Goal: Information Seeking & Learning: Learn about a topic

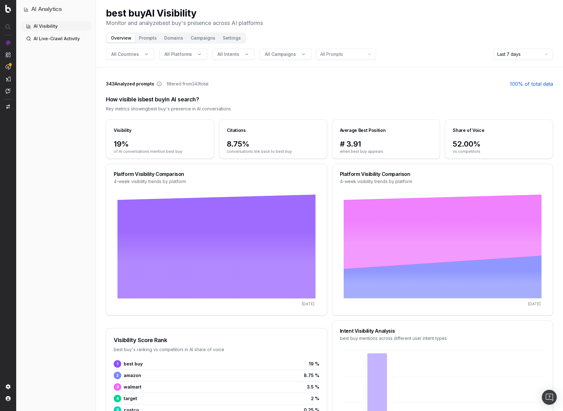
click at [150, 36] on button "Prompts" at bounding box center [147, 38] width 25 height 9
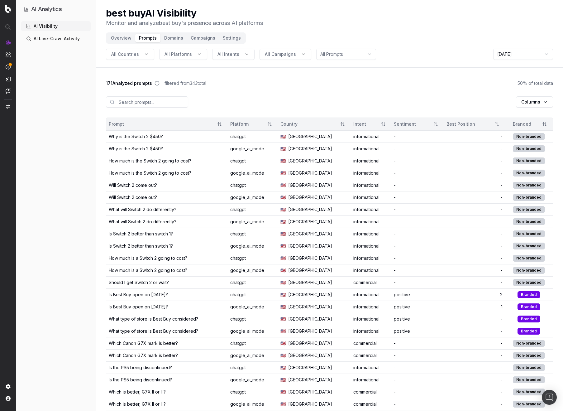
click at [171, 38] on button "Domains" at bounding box center [174, 38] width 27 height 9
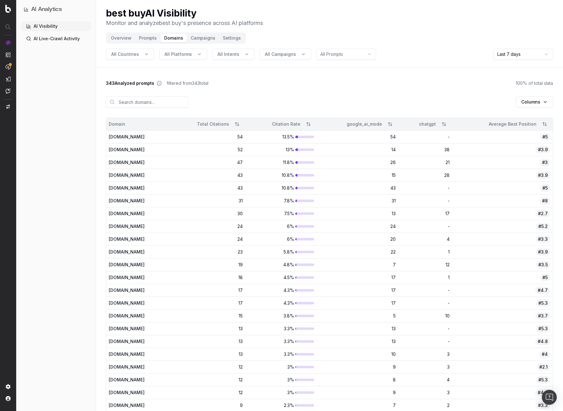
click at [147, 41] on button "Prompts" at bounding box center [147, 38] width 25 height 9
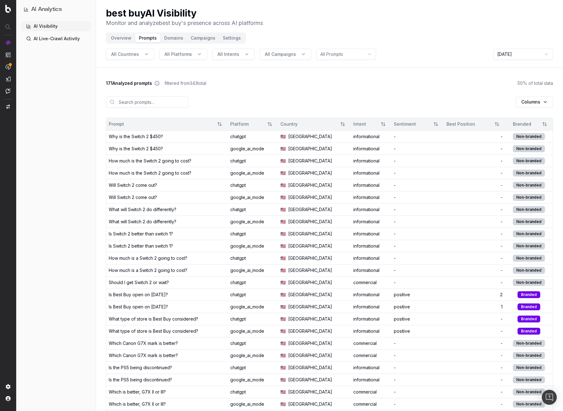
click at [201, 38] on button "Campaigns" at bounding box center [203, 38] width 32 height 9
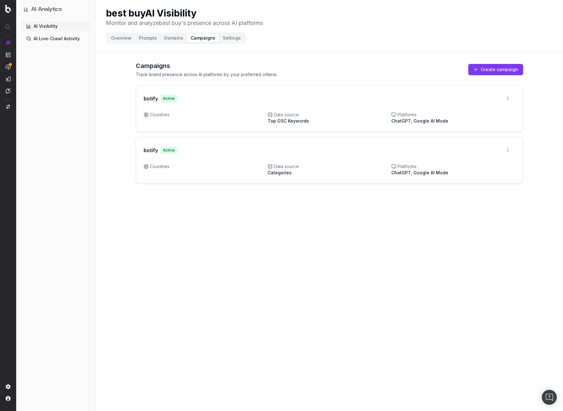
click at [225, 39] on button "Settings" at bounding box center [232, 38] width 26 height 9
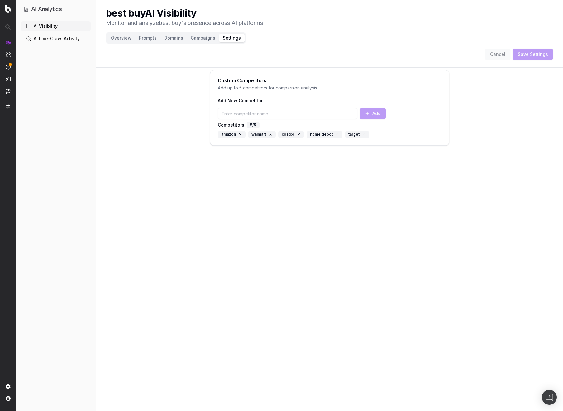
click at [148, 38] on button "Prompts" at bounding box center [147, 38] width 25 height 9
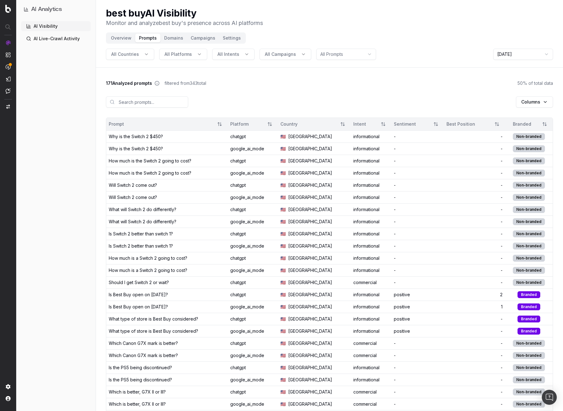
click at [169, 37] on button "Domains" at bounding box center [174, 38] width 27 height 9
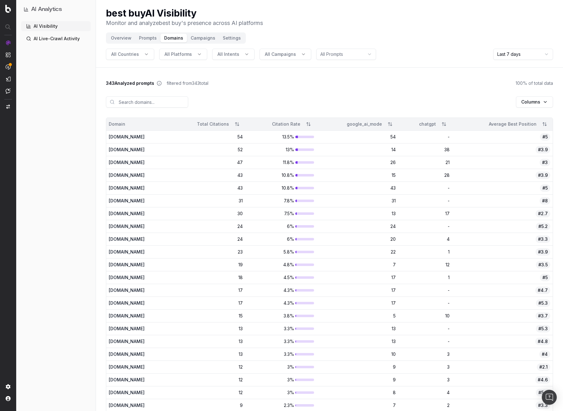
click at [150, 37] on button "Prompts" at bounding box center [147, 38] width 25 height 9
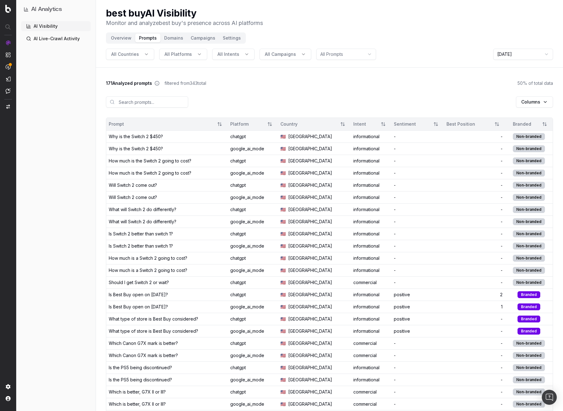
click at [174, 37] on button "Domains" at bounding box center [174, 38] width 27 height 9
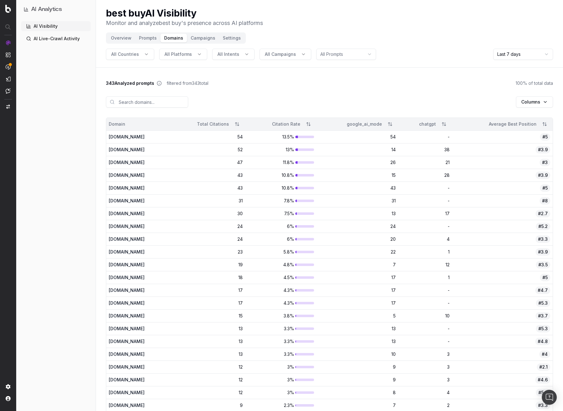
click at [203, 39] on button "Campaigns" at bounding box center [203, 38] width 32 height 9
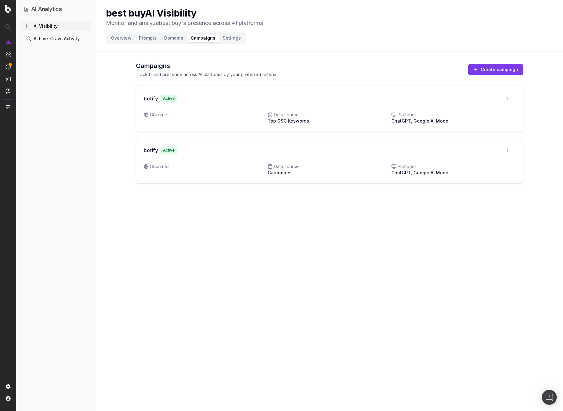
click at [227, 39] on button "Settings" at bounding box center [232, 38] width 26 height 9
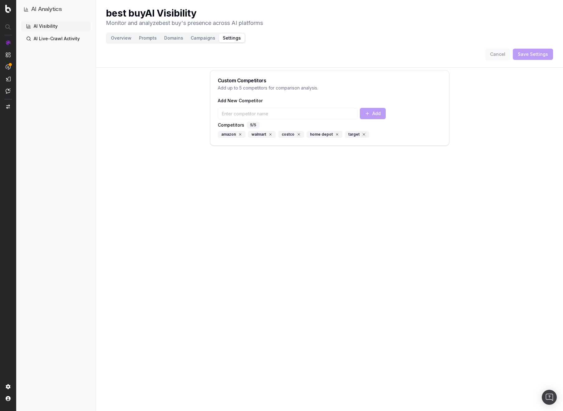
click at [123, 36] on button "Overview" at bounding box center [121, 38] width 28 height 9
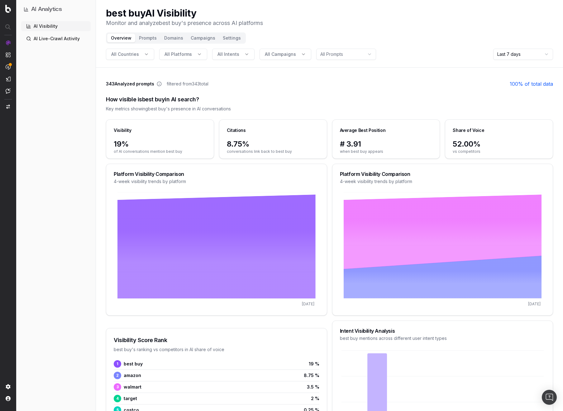
click at [151, 37] on button "Prompts" at bounding box center [147, 38] width 25 height 9
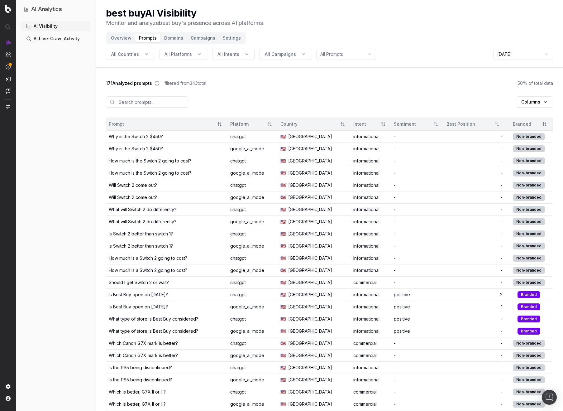
click at [172, 37] on button "Domains" at bounding box center [174, 38] width 27 height 9
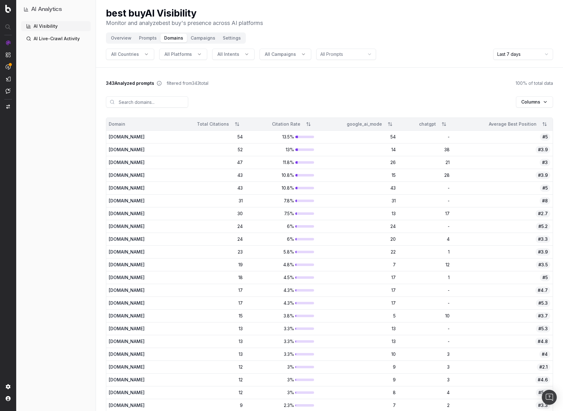
click at [149, 35] on button "Prompts" at bounding box center [147, 38] width 25 height 9
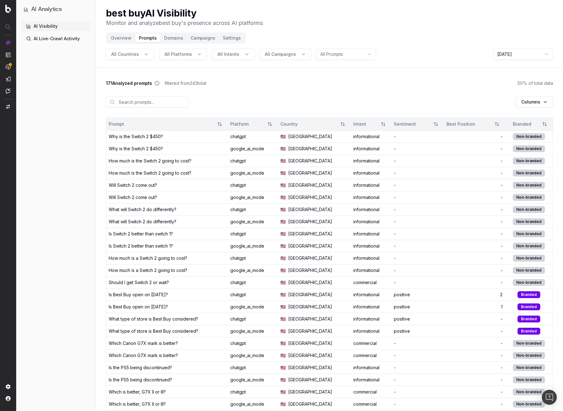
click at [190, 54] on span "All Platforms" at bounding box center [178, 54] width 27 height 6
click at [175, 91] on div "chatgpt" at bounding box center [182, 92] width 90 height 10
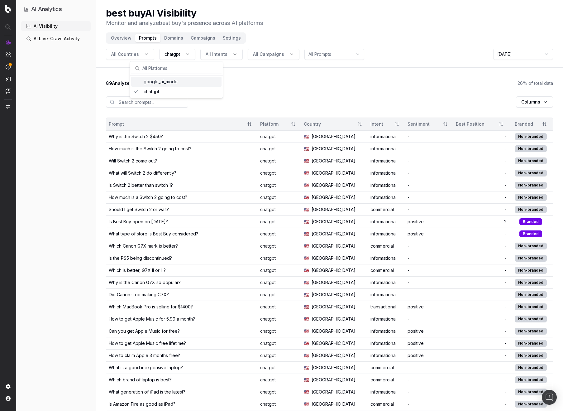
click at [244, 82] on div "89 Analyzed prompts filtered from 343 total 26 % of total data" at bounding box center [329, 83] width 447 height 6
click at [174, 37] on button "Domains" at bounding box center [174, 38] width 27 height 9
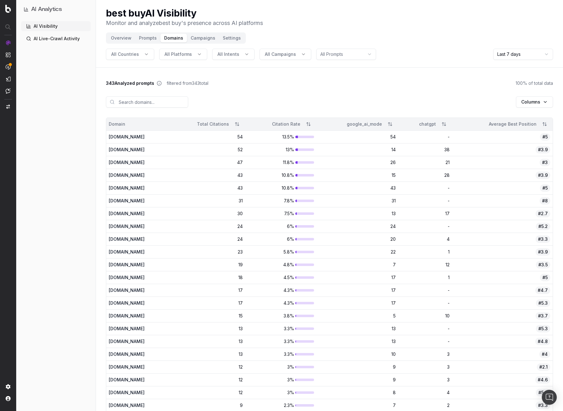
click at [198, 38] on button "Campaigns" at bounding box center [203, 38] width 32 height 9
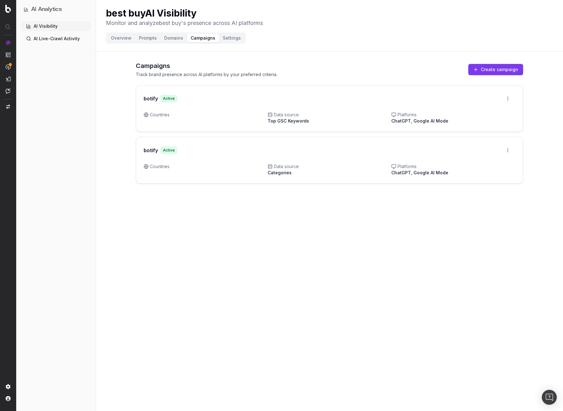
click at [229, 36] on button "Settings" at bounding box center [232, 38] width 26 height 9
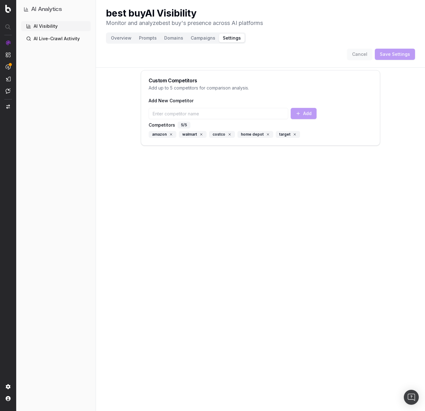
click at [152, 41] on button "Prompts" at bounding box center [147, 38] width 25 height 9
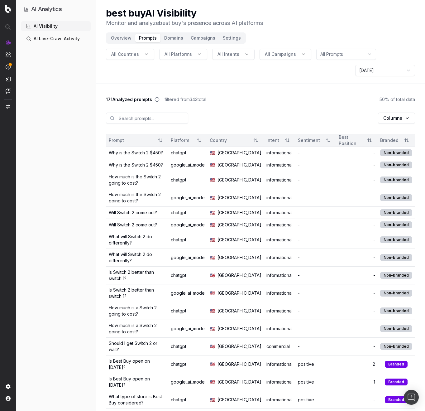
click at [293, 109] on div "Columns" at bounding box center [260, 118] width 309 height 31
click at [70, 96] on div "AI Visibility AI Live-Crawl Activity" at bounding box center [56, 214] width 70 height 387
click at [118, 36] on button "Overview" at bounding box center [121, 38] width 28 height 9
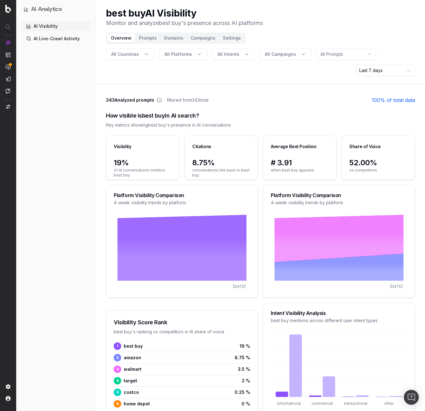
click at [326, 76] on header "best buy AI Visibility Monitor and analyze best buy 's presence across AI platf…" at bounding box center [260, 42] width 329 height 84
click at [380, 68] on html "AI Analytics AI Visibility AI Live-Crawl Activity best buy AI Visibility Monito…" at bounding box center [212, 205] width 425 height 411
click at [329, 76] on html "AI Analytics AI Visibility AI Live-Crawl Activity best buy AI Visibility Monito…" at bounding box center [212, 205] width 425 height 411
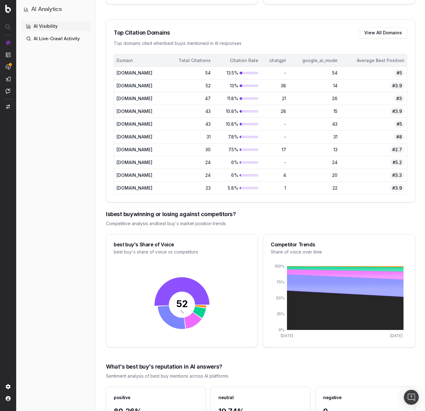
scroll to position [413, 0]
